Goal: Navigation & Orientation: Find specific page/section

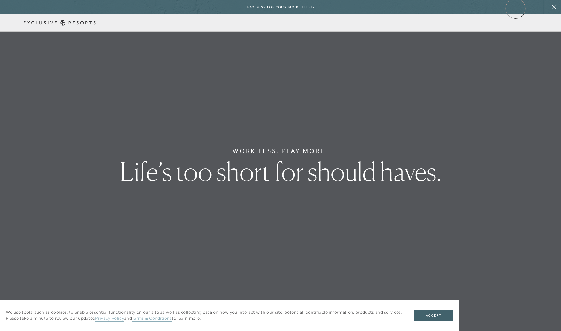
click at [515, 9] on div "Too busy for your bucket list?" at bounding box center [280, 7] width 561 height 14
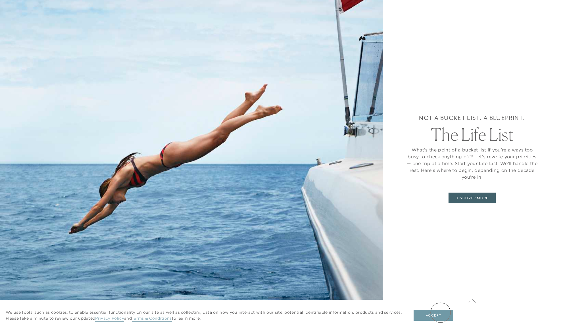
click at [440, 313] on button "Accept" at bounding box center [433, 315] width 40 height 11
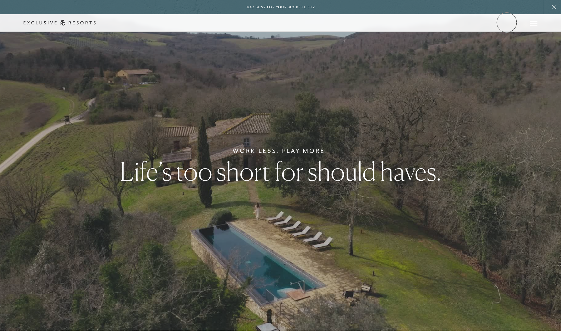
click at [0, 0] on link "Member Login" at bounding box center [0, 0] width 0 height 0
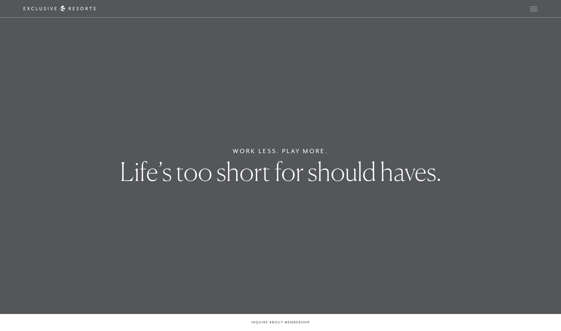
drag, startPoint x: 510, startPoint y: 9, endPoint x: 476, endPoint y: 57, distance: 58.9
click at [0, 0] on link "Member Login" at bounding box center [0, 0] width 0 height 0
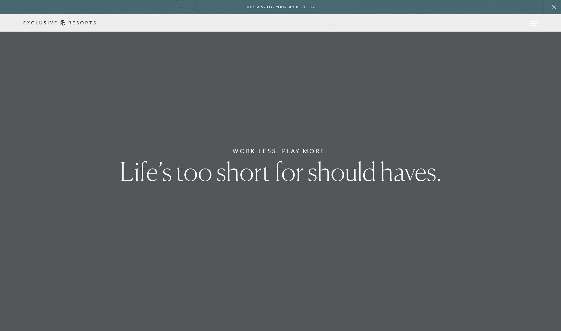
click at [330, 27] on div "Schedule a Meeting Get Started Visit home page Member Login Schedule a Meeting …" at bounding box center [280, 23] width 561 height 18
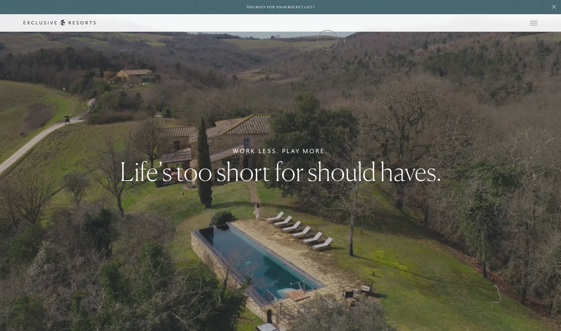
click at [0, 0] on link "Community" at bounding box center [0, 0] width 0 height 0
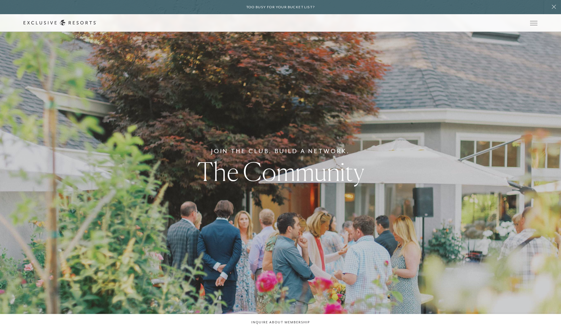
scroll to position [0, 0]
click at [0, 0] on link "Member Login" at bounding box center [0, 0] width 0 height 0
